Goal: Task Accomplishment & Management: Complete application form

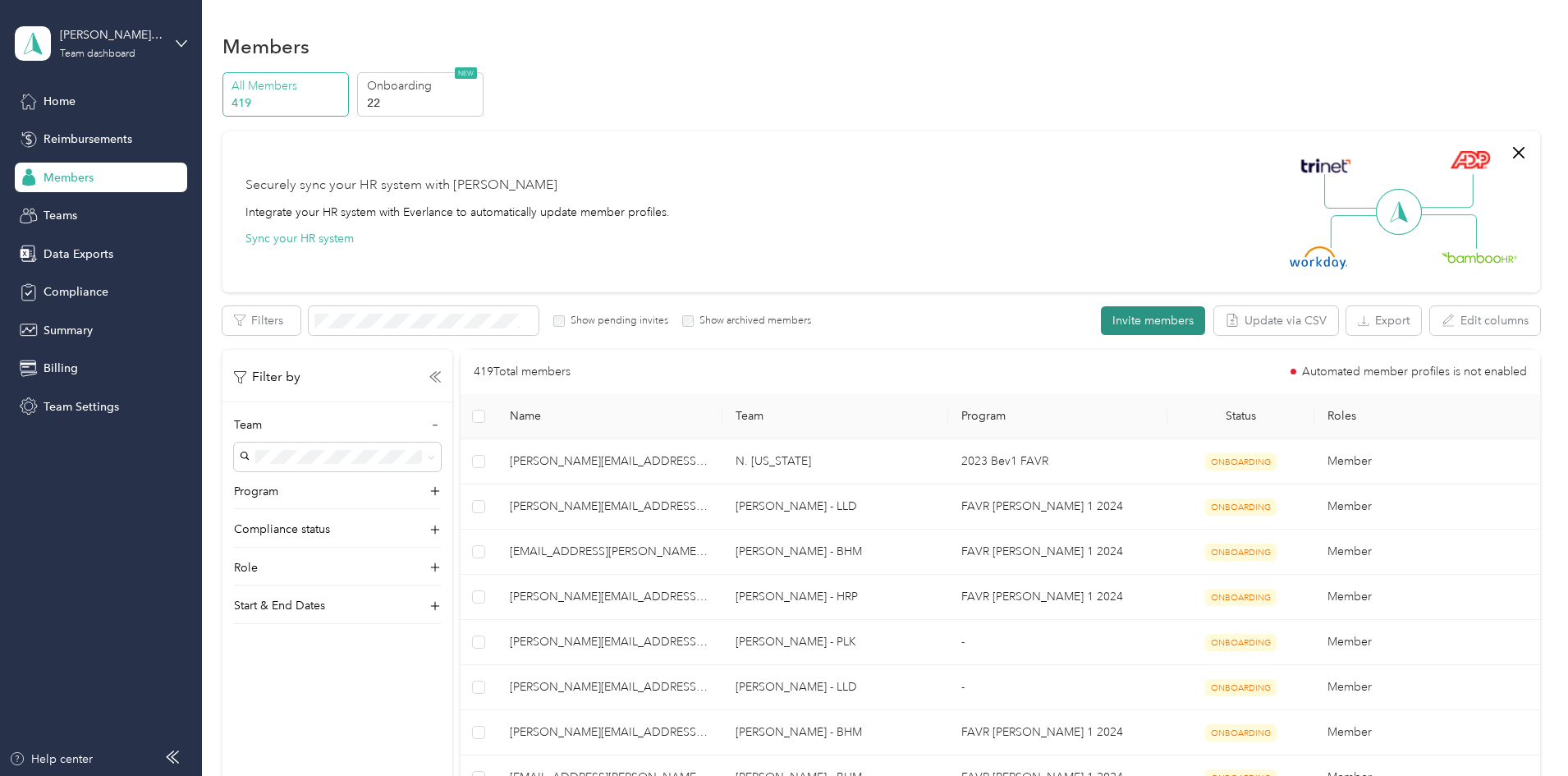
click at [1101, 326] on button "Invite members" at bounding box center [1153, 320] width 104 height 29
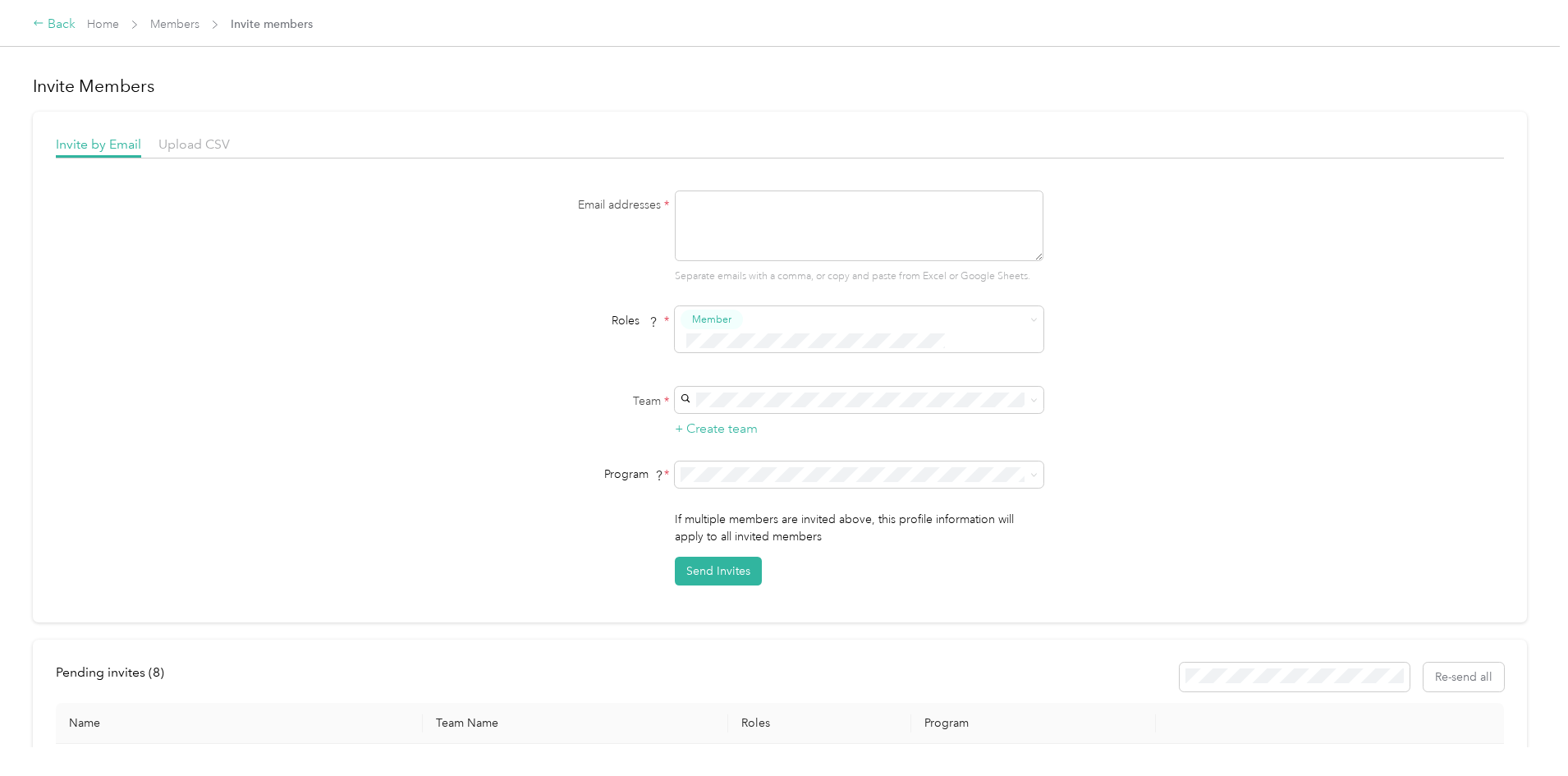
click at [75, 28] on div "Back" at bounding box center [54, 24] width 42 height 20
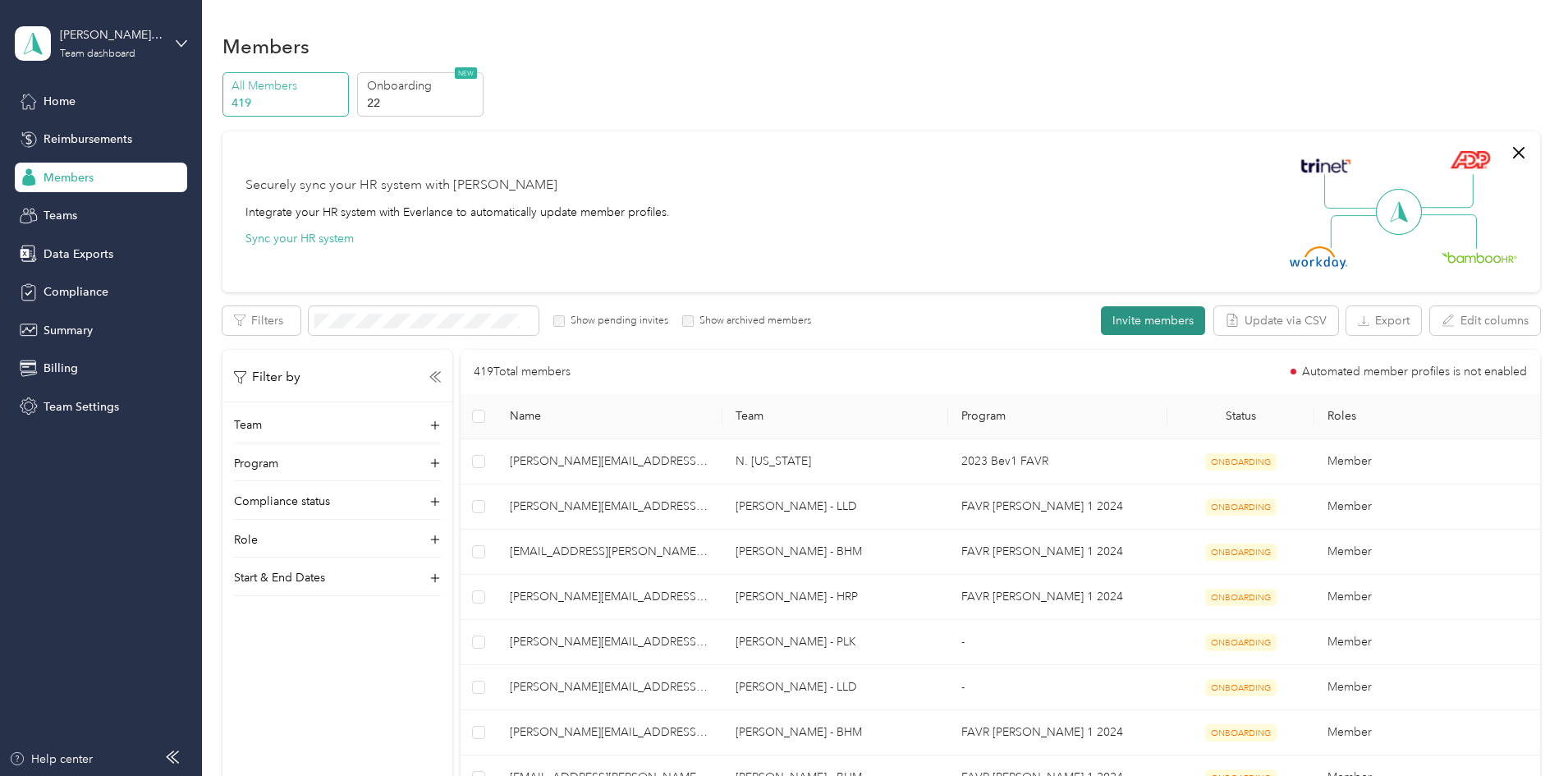
click at [1101, 323] on button "Invite members" at bounding box center [1153, 320] width 104 height 29
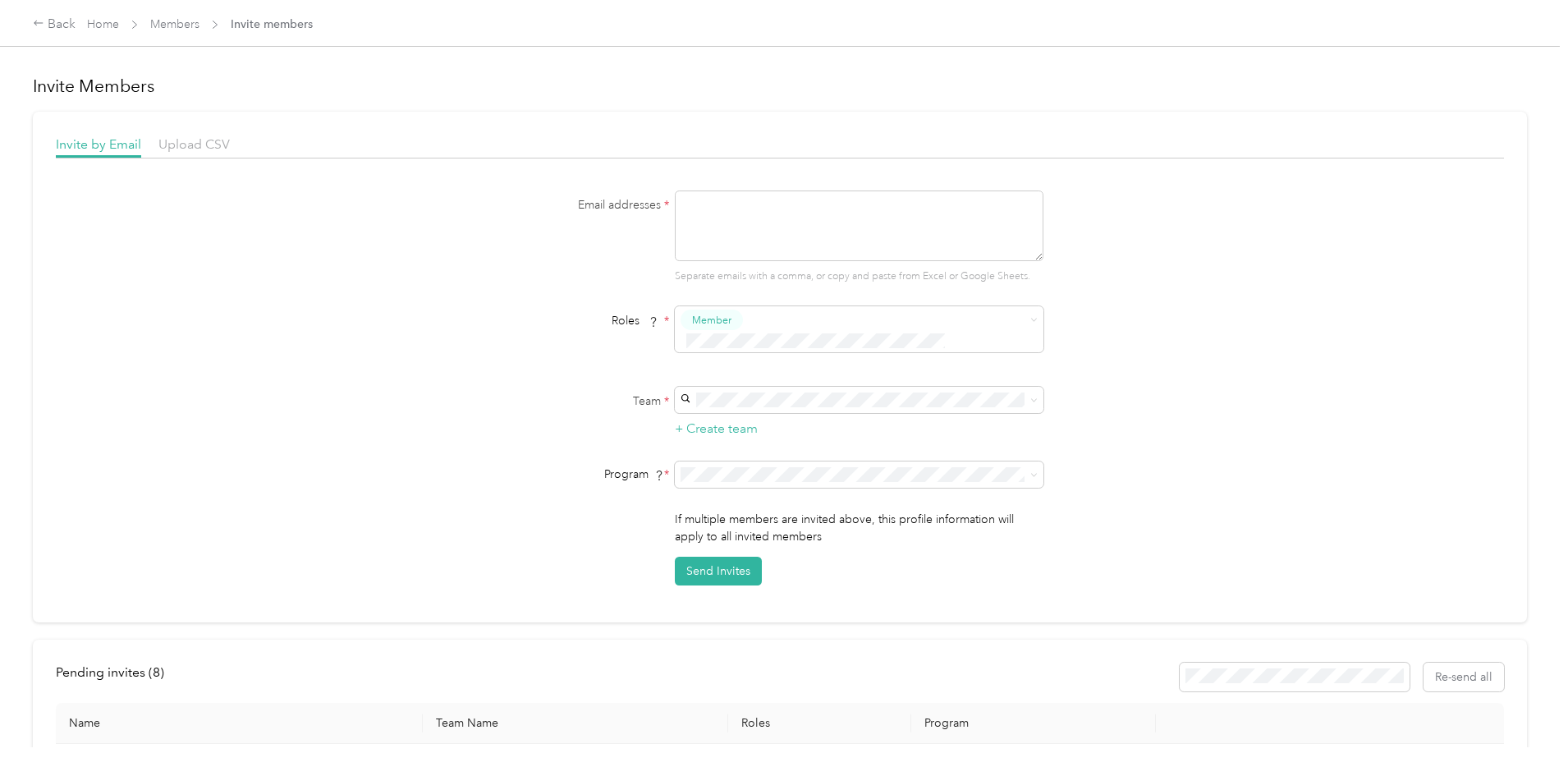
click at [839, 218] on textarea at bounding box center [859, 225] width 368 height 70
paste textarea "[PERSON_NAME][EMAIL_ADDRESS][PERSON_NAME][DOMAIN_NAME]"
type textarea "[PERSON_NAME][EMAIL_ADDRESS][PERSON_NAME][DOMAIN_NAME]"
click at [801, 414] on div "[PERSON_NAME] - PLK [PERSON_NAME][EMAIL_ADDRESS][PERSON_NAME][DOMAIN_NAME]" at bounding box center [857, 427] width 346 height 55
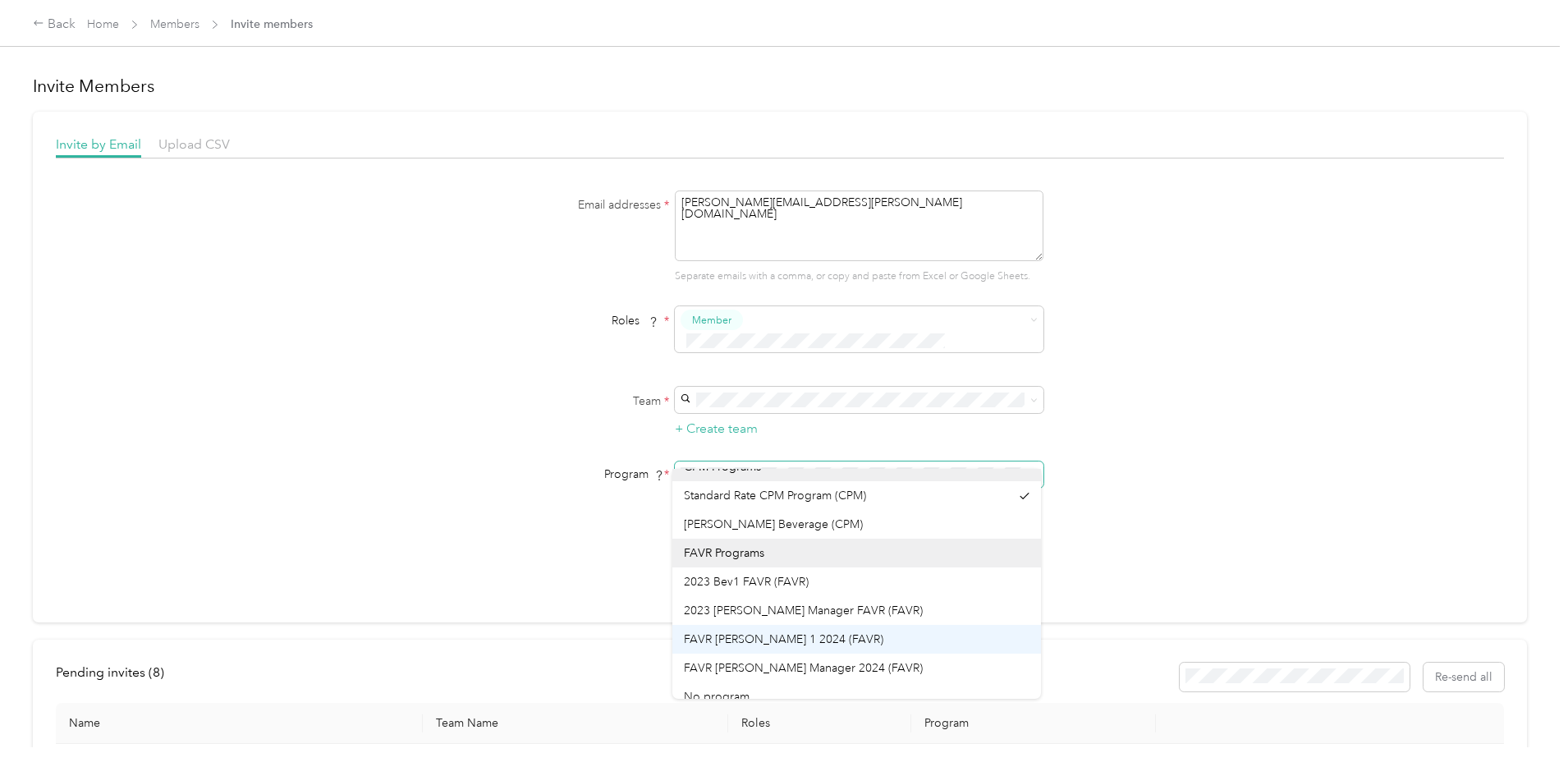
scroll to position [29, 0]
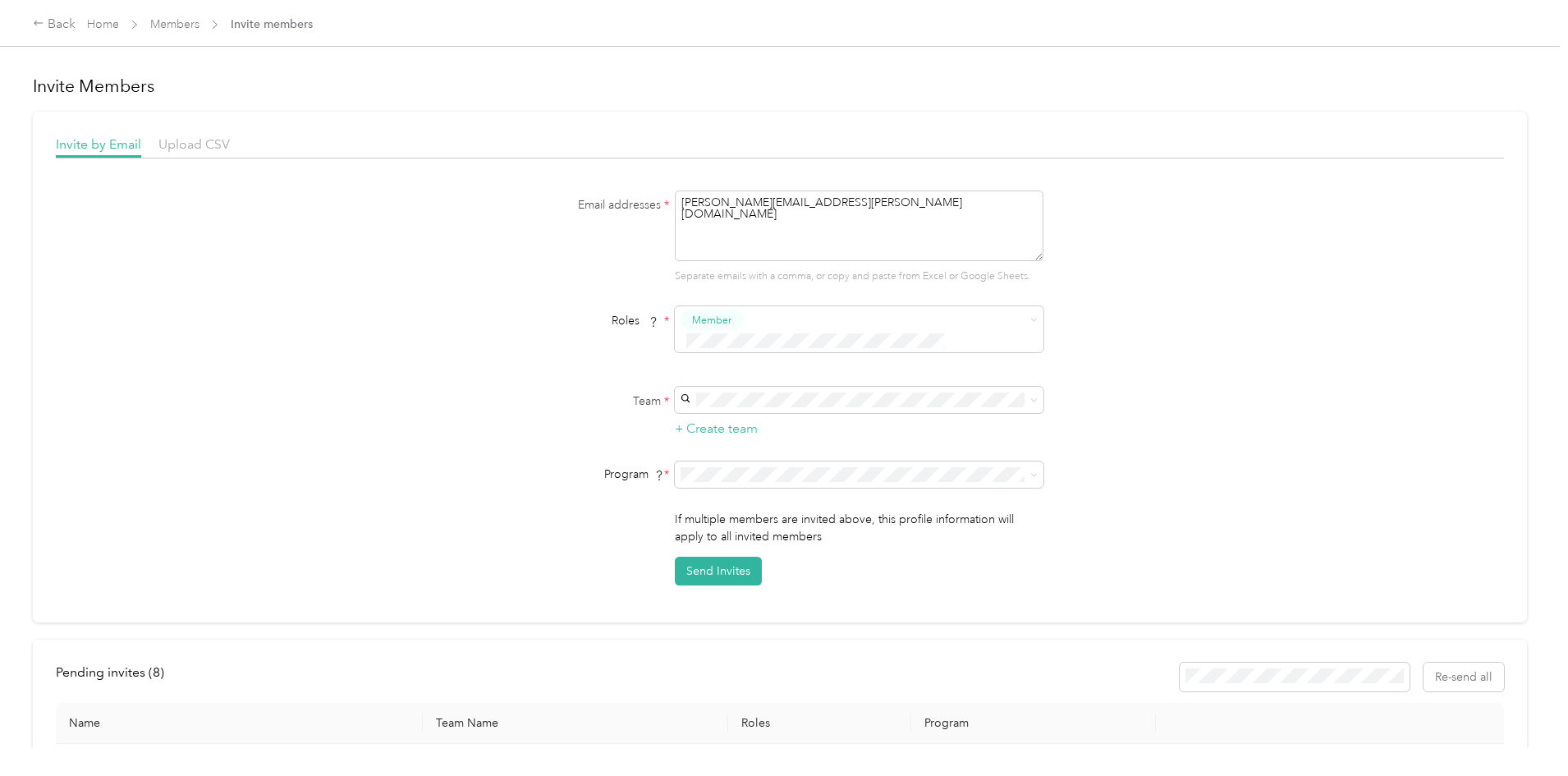
click at [850, 622] on div "FAVR [PERSON_NAME] 1 2024 (FAVR)" at bounding box center [857, 618] width 346 height 17
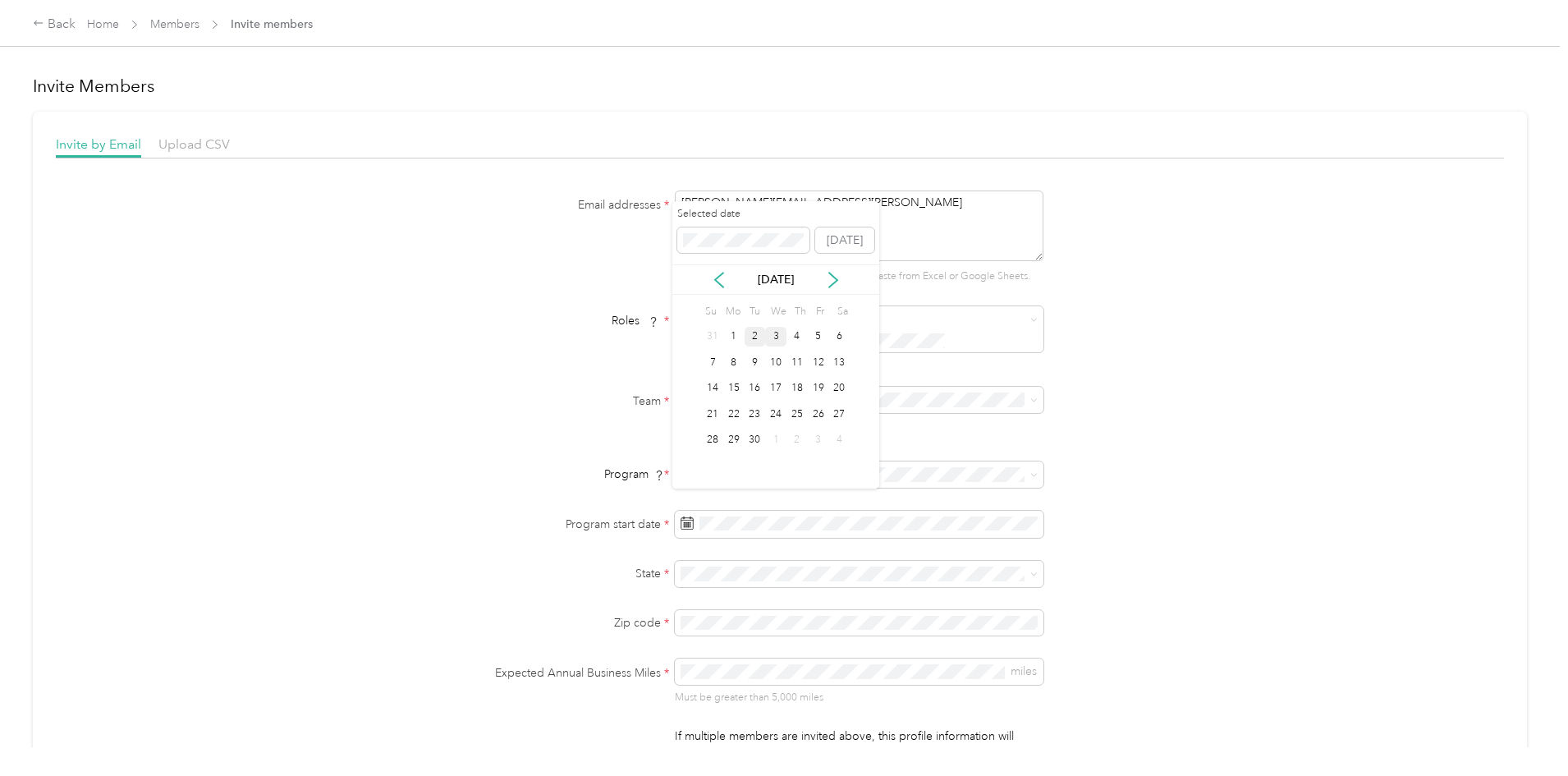
click at [770, 331] on div "3" at bounding box center [775, 337] width 22 height 21
click at [810, 522] on p "[US_STATE]" at bounding box center [857, 526] width 346 height 17
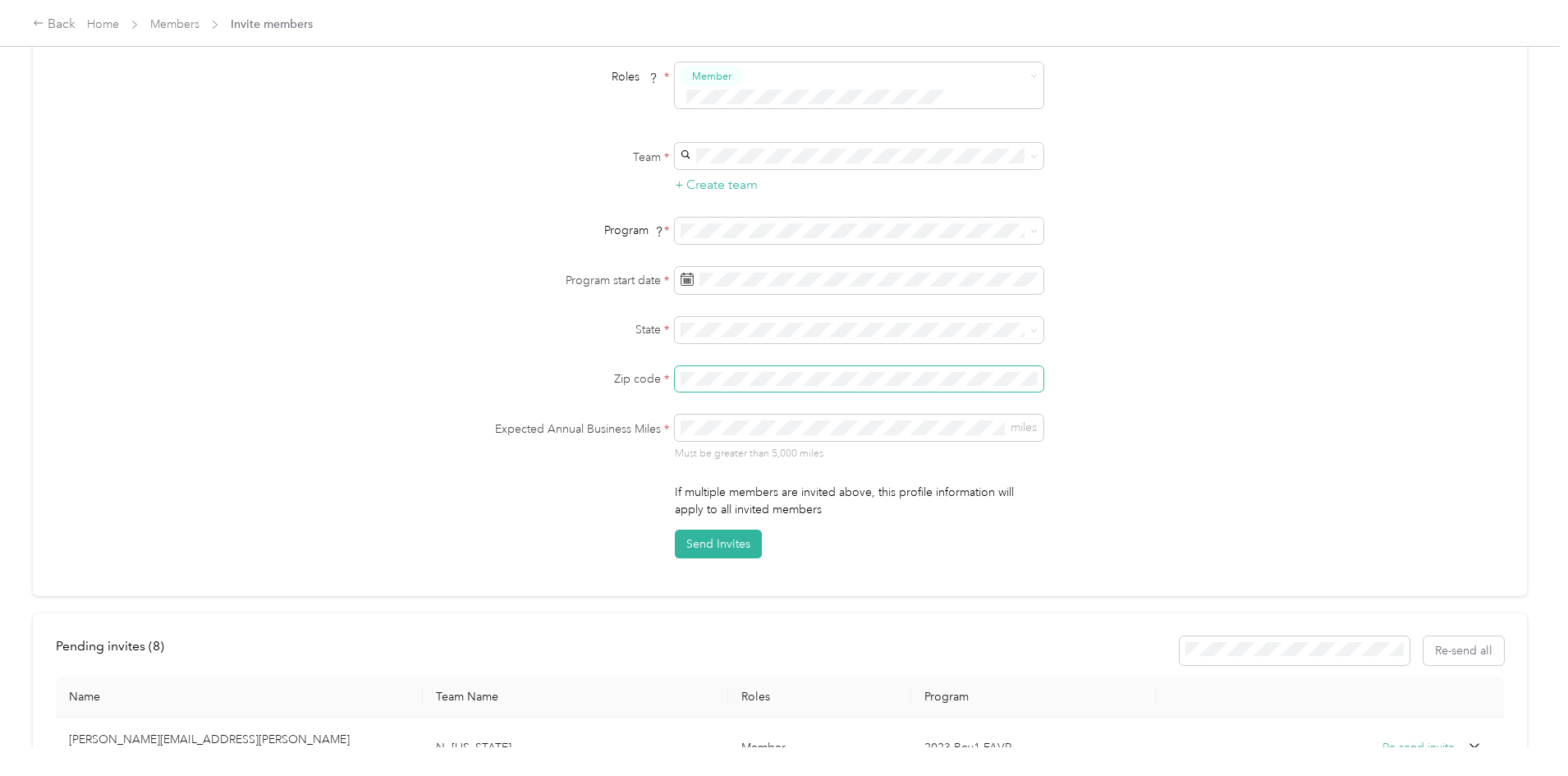
scroll to position [246, 0]
click at [716, 527] on button "Send Invites" at bounding box center [718, 541] width 87 height 29
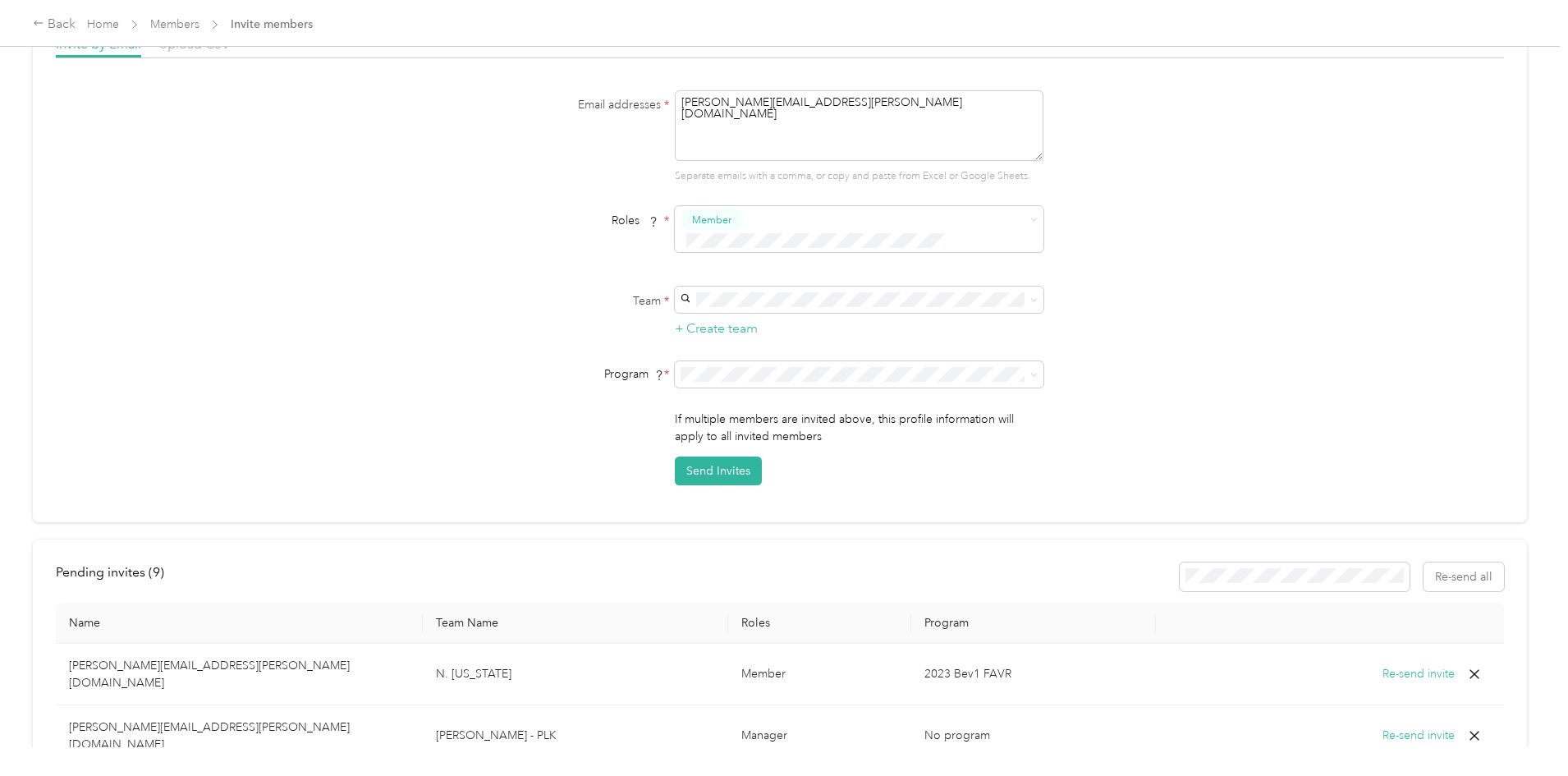
scroll to position [0, 0]
